Goal: Go to known website: Access a specific website the user already knows

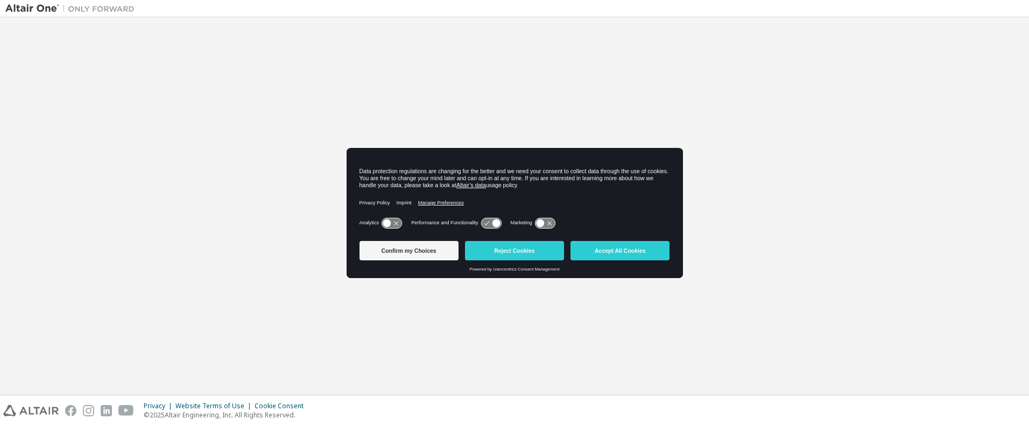
click at [457, 200] on span "Manage Preferences" at bounding box center [441, 203] width 46 height 6
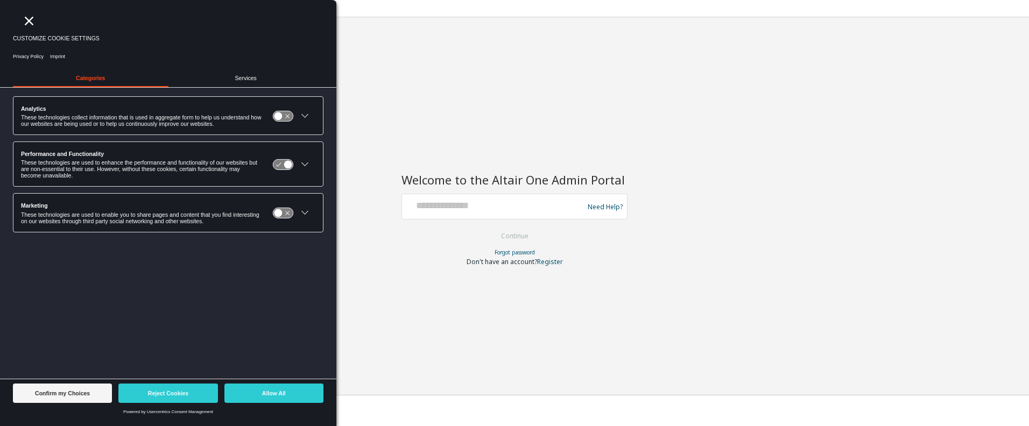
click at [371, 239] on div "Welcome to the Altair One Admin Portal Need Help? Please make sure that you pro…" at bounding box center [514, 206] width 1018 height 367
click at [81, 393] on button "Confirm my Choices" at bounding box center [62, 393] width 99 height 19
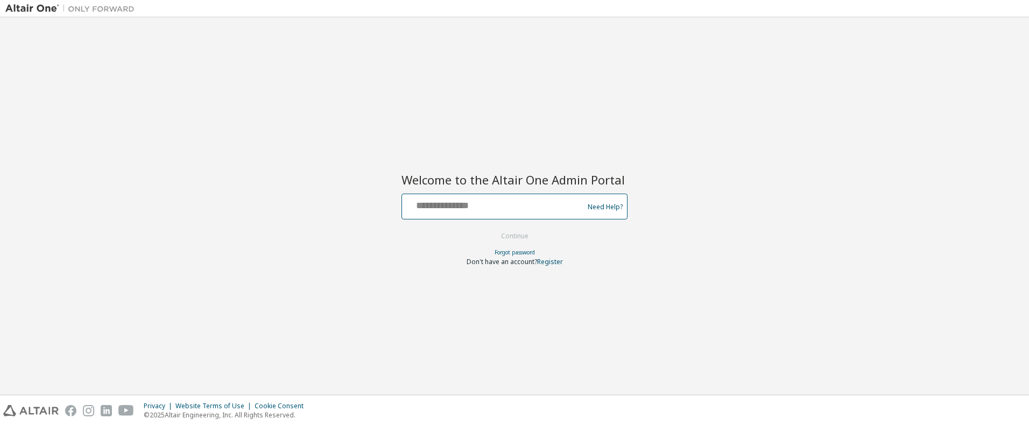
click at [452, 207] on input "text" at bounding box center [494, 204] width 176 height 16
type input "**********"
click at [507, 238] on button "Continue" at bounding box center [515, 236] width 50 height 16
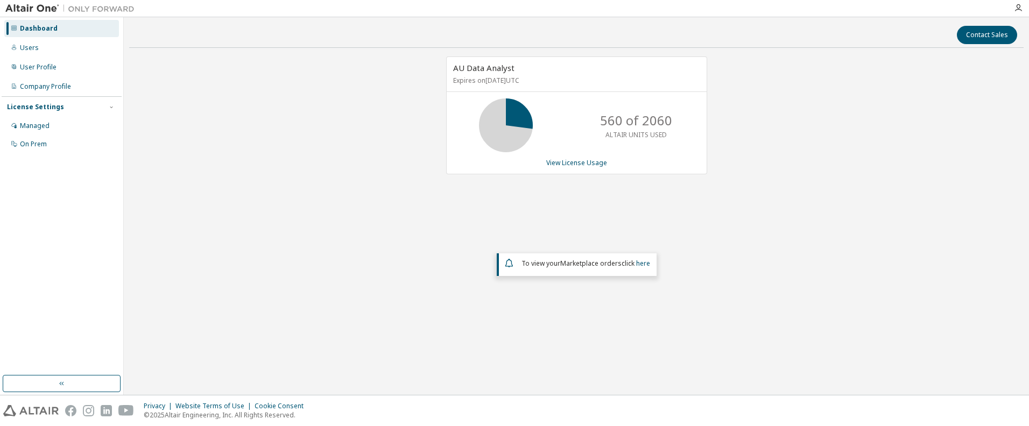
click at [632, 263] on span "To view your Marketplace orders click here" at bounding box center [585, 263] width 129 height 9
click at [643, 264] on link "here" at bounding box center [643, 263] width 14 height 9
